Goal: Information Seeking & Learning: Learn about a topic

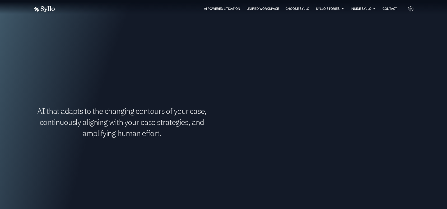
scroll to position [450, 0]
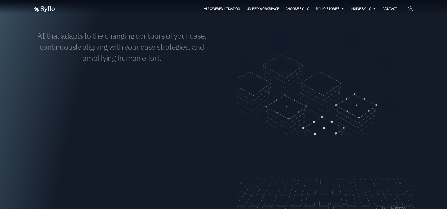
click at [220, 10] on span "AI Powered Litigation" at bounding box center [222, 8] width 36 height 5
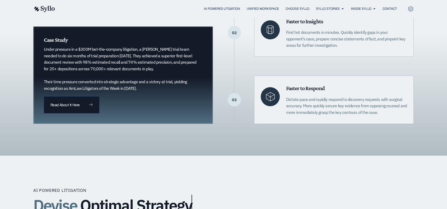
scroll to position [212, 0]
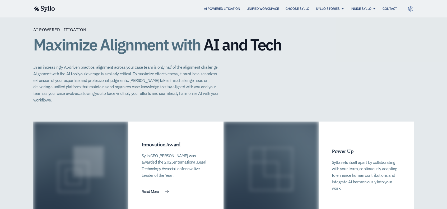
scroll to position [1084, 0]
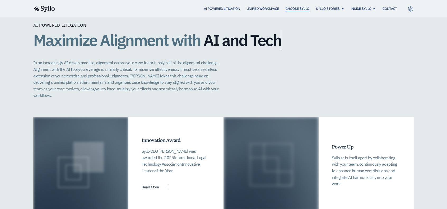
click at [299, 10] on span "Choose Syllo" at bounding box center [298, 8] width 24 height 5
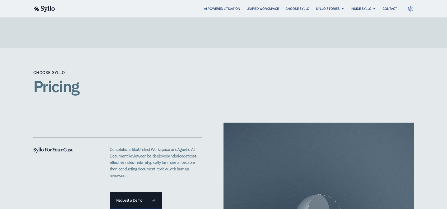
scroll to position [1024, 0]
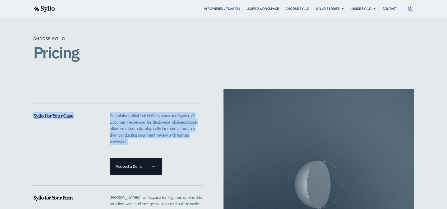
drag, startPoint x: 155, startPoint y: 104, endPoint x: 167, endPoint y: 135, distance: 32.7
click at [167, 135] on div "Syllo For Your Case Our solutions like Unified Workspace and Agentic AI D ocume…" at bounding box center [117, 137] width 169 height 76
click at [167, 135] on p "Our solutions like Unified Workspace and Agentic AI D ocument R eview can be de…" at bounding box center [156, 128] width 93 height 33
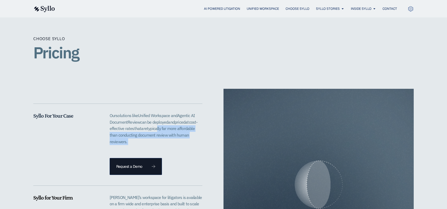
drag, startPoint x: 167, startPoint y: 135, endPoint x: 157, endPoint y: 121, distance: 16.9
click at [157, 121] on p "Our solutions like Unified Workspace and Agentic AI D ocument R eview can be de…" at bounding box center [156, 128] width 93 height 33
click at [134, 136] on p "Our solutions like Unified Workspace and Agentic AI D ocument R eview can be de…" at bounding box center [156, 128] width 93 height 33
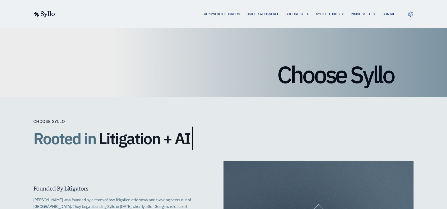
scroll to position [26, 0]
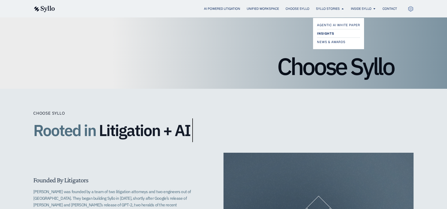
click at [328, 35] on span "Insights" at bounding box center [325, 33] width 17 height 6
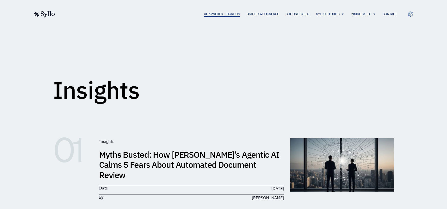
click at [211, 13] on span "AI Powered Litigation" at bounding box center [222, 14] width 36 height 5
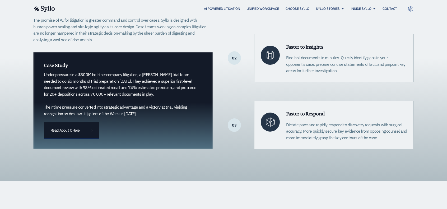
scroll to position [185, 0]
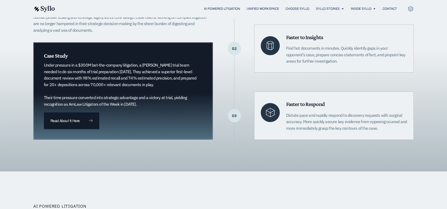
click at [161, 156] on div "Assert Command and Control of Your Case The promise of AI for litigation is gre…" at bounding box center [223, 49] width 381 height 246
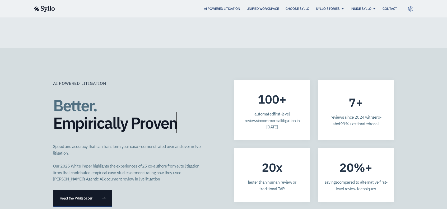
scroll to position [1269, 0]
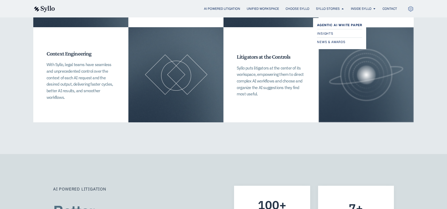
click at [335, 25] on span "Agentic AI White Paper" at bounding box center [339, 25] width 45 height 6
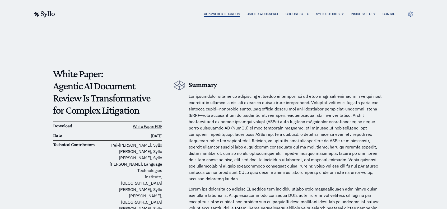
click at [204, 13] on span "AI Powered Litigation" at bounding box center [222, 14] width 36 height 5
